Goal: Find specific page/section: Find specific page/section

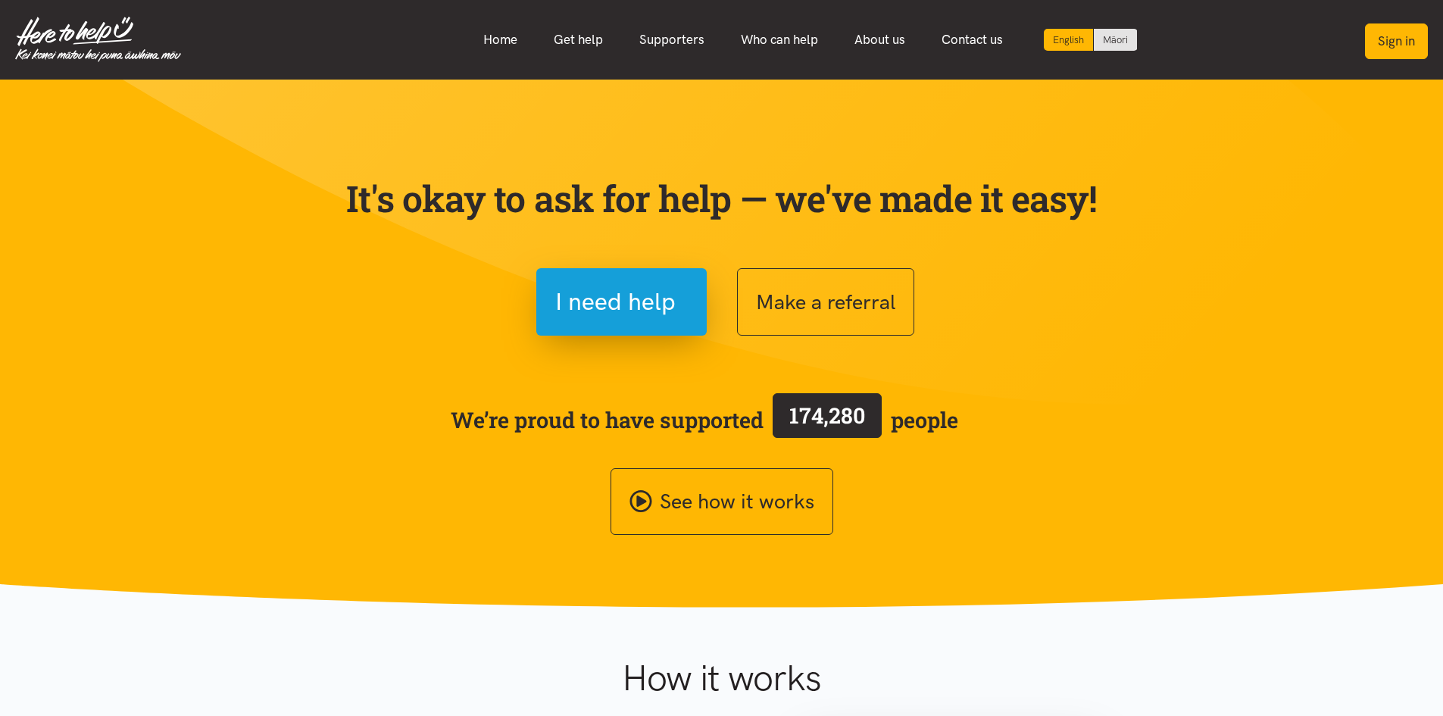
click at [1414, 49] on button "Sign in" at bounding box center [1396, 41] width 63 height 36
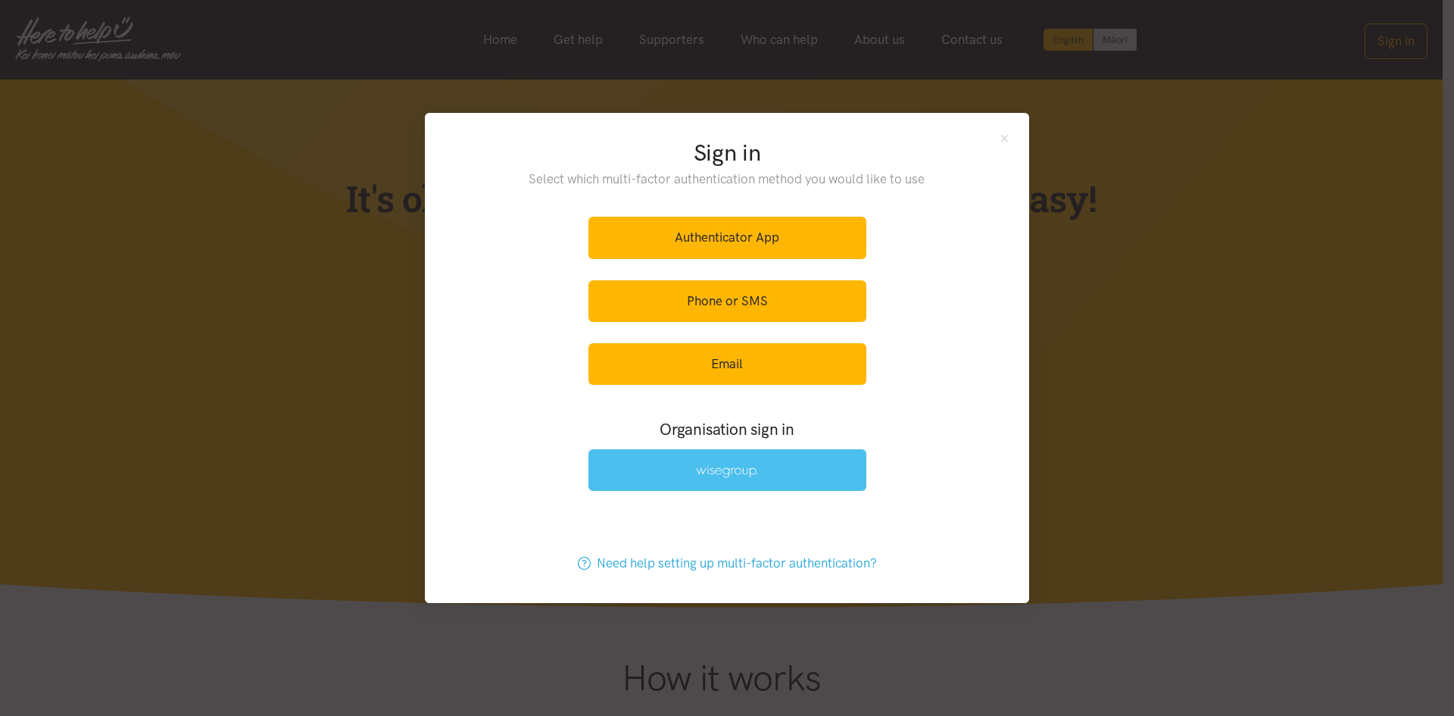
click at [742, 483] on link at bounding box center [727, 470] width 278 height 42
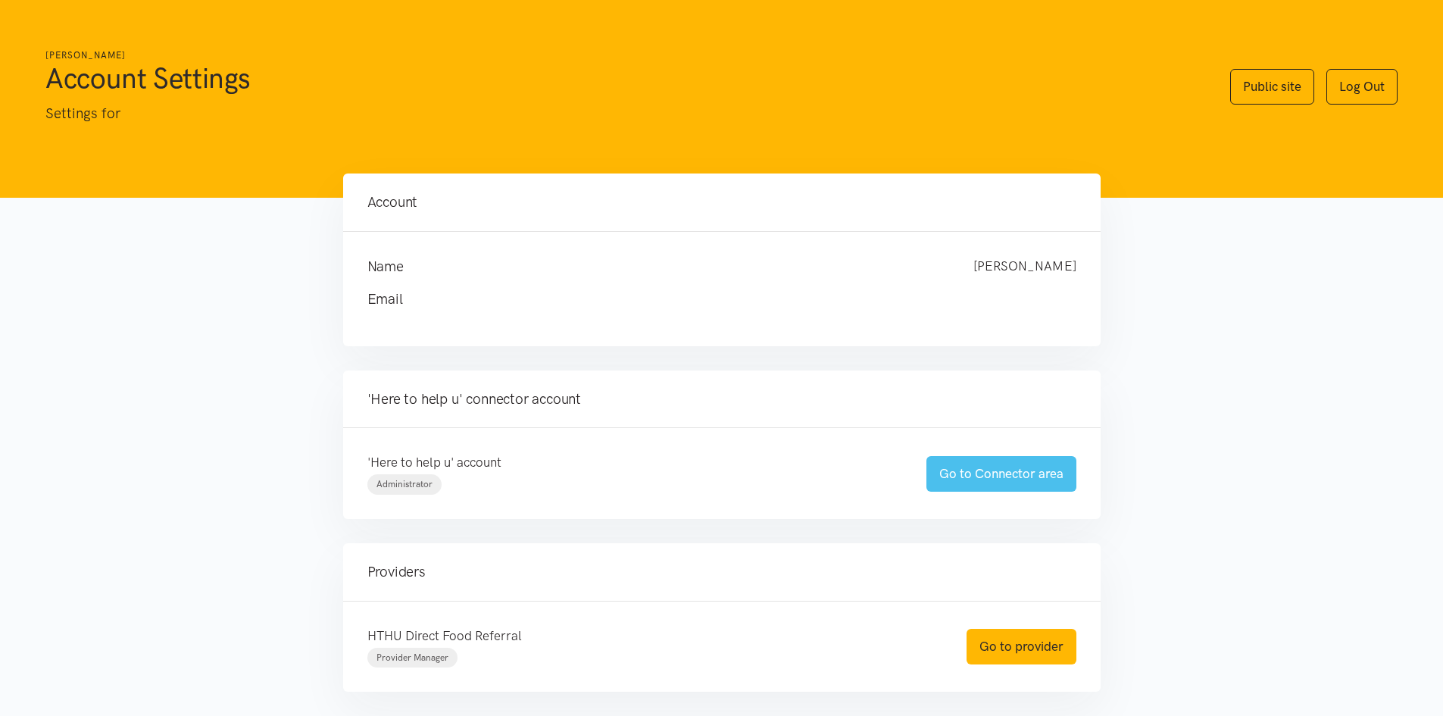
click at [1031, 480] on link "Go to Connector area" at bounding box center [1001, 474] width 150 height 36
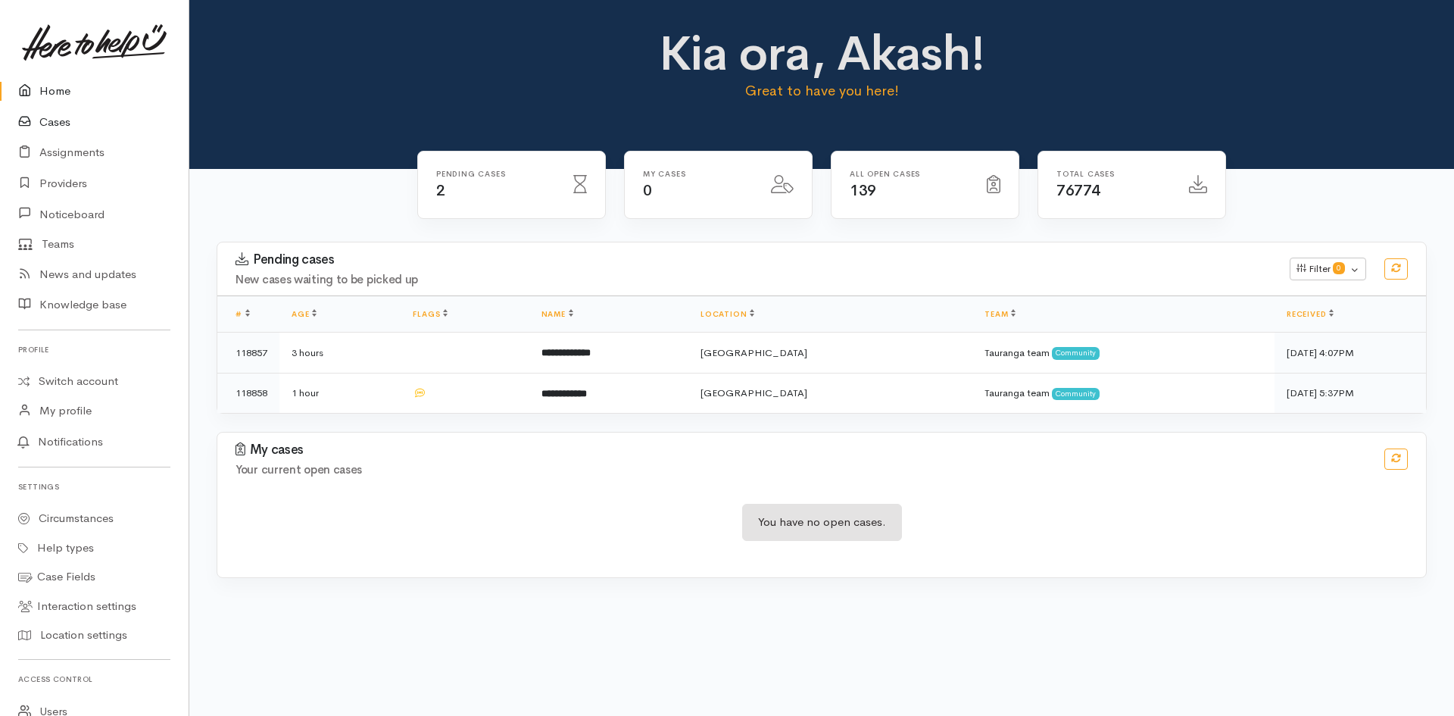
click at [36, 123] on icon at bounding box center [28, 122] width 21 height 19
